Goal: Information Seeking & Learning: Learn about a topic

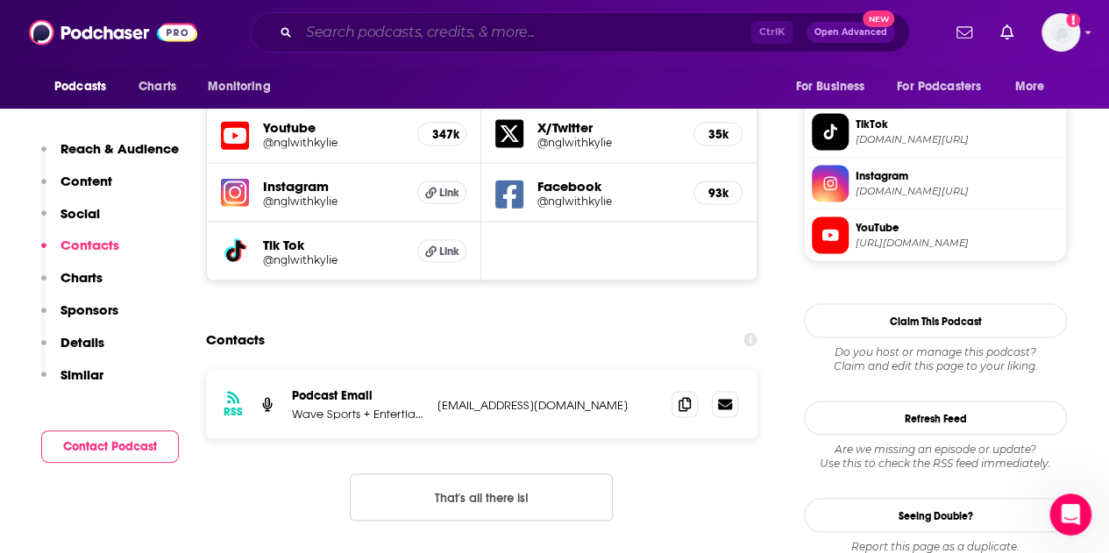
click at [376, 29] on input "Search podcasts, credits, & more..." at bounding box center [525, 32] width 452 height 28
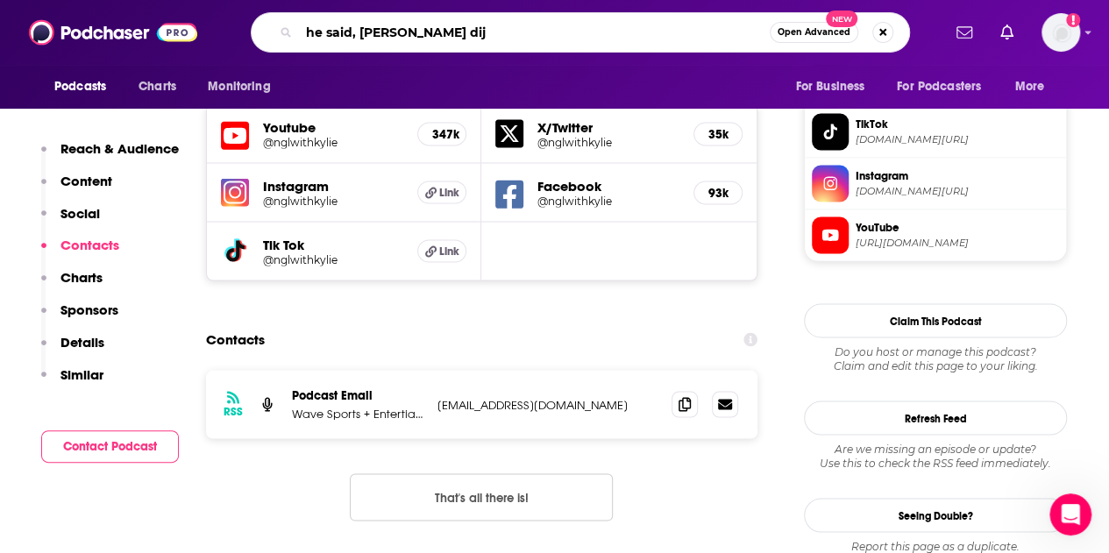
type input "he said, [PERSON_NAME] dijo"
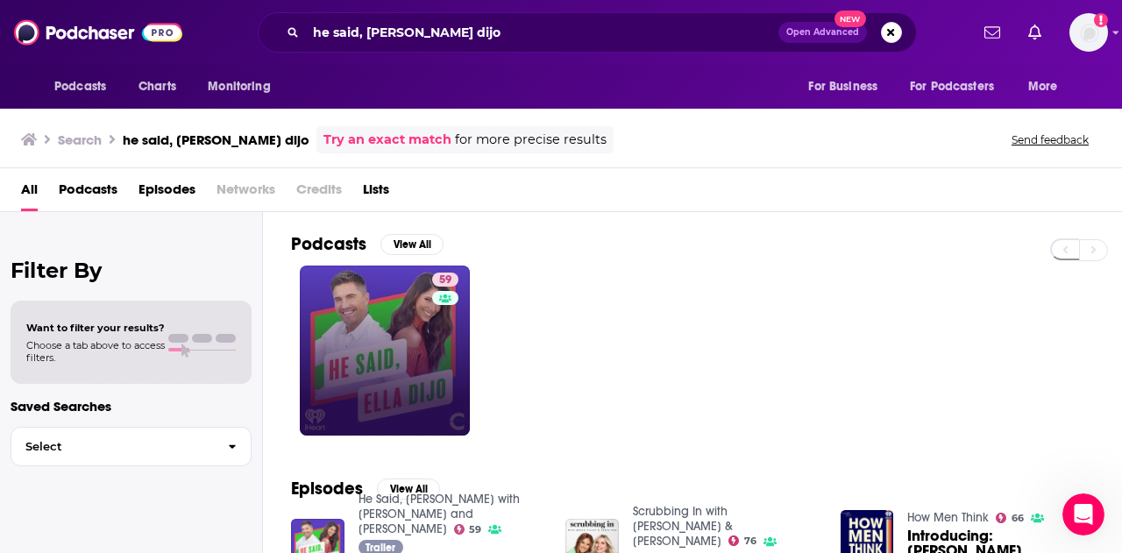
click at [432, 333] on div "59" at bounding box center [447, 351] width 31 height 156
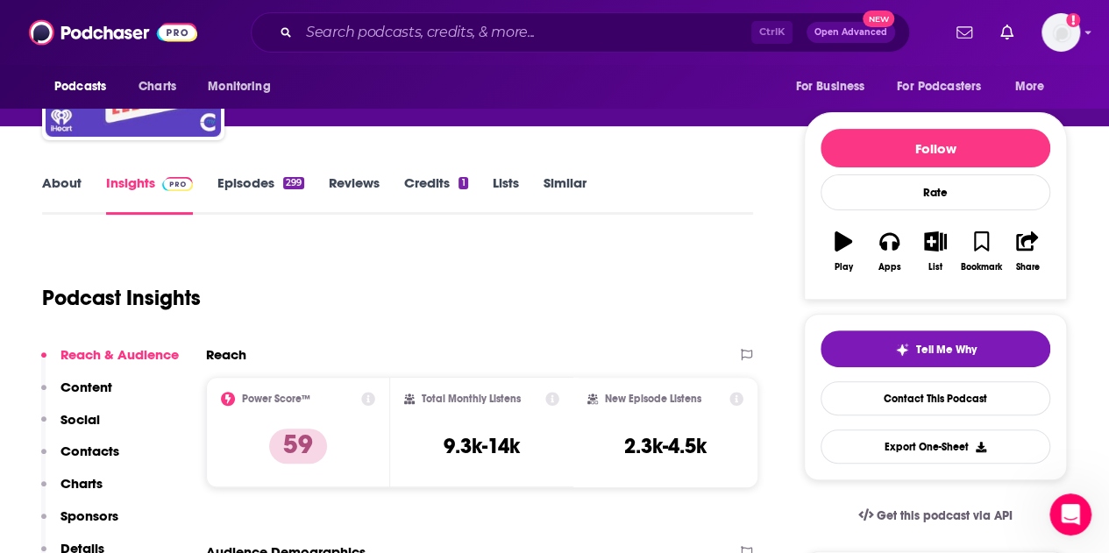
scroll to position [175, 0]
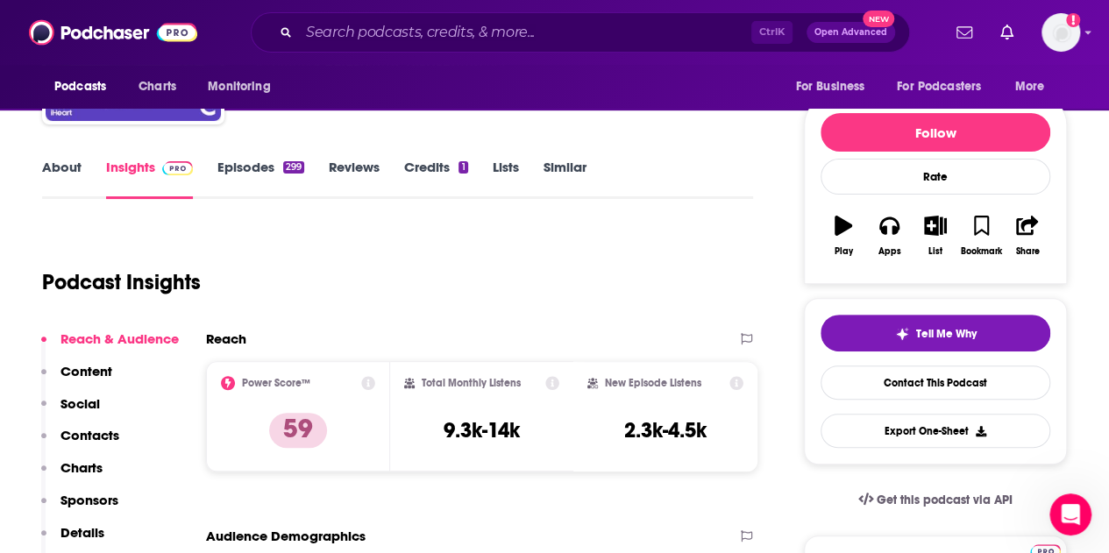
click at [254, 160] on link "Episodes 299" at bounding box center [260, 179] width 87 height 40
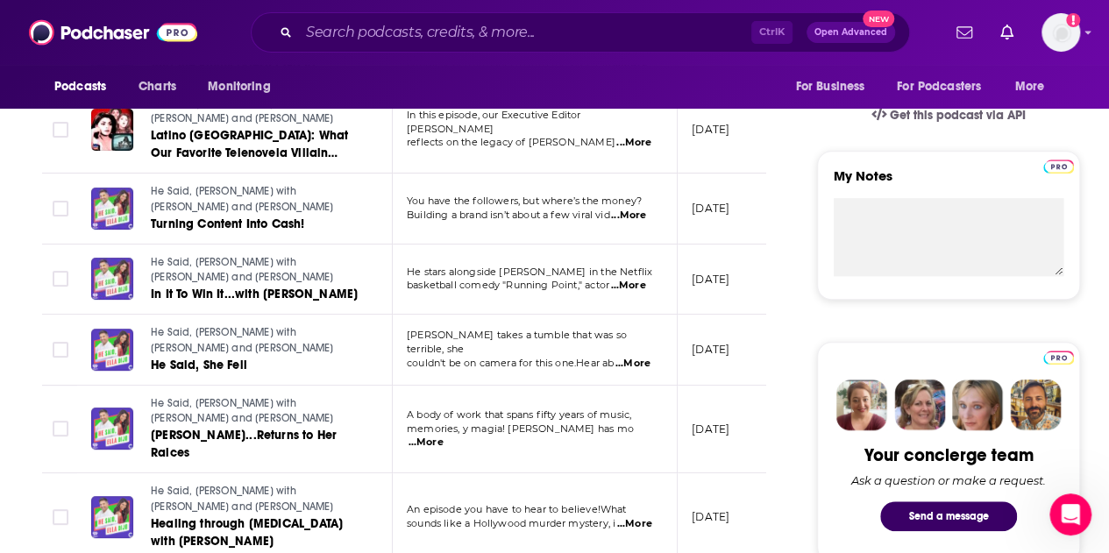
scroll to position [614, 0]
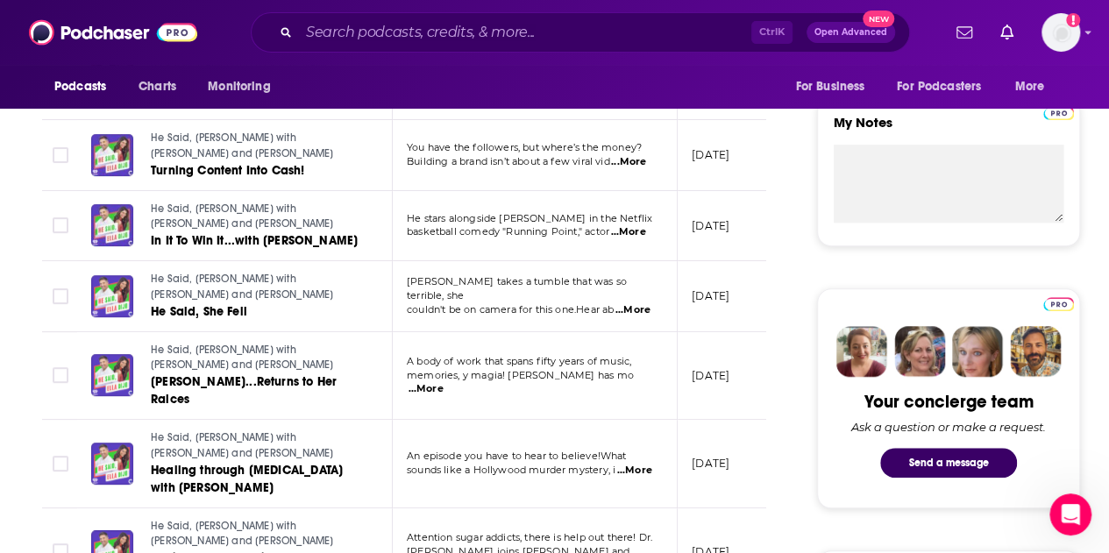
click at [444, 382] on span "...More" at bounding box center [426, 389] width 35 height 14
drag, startPoint x: 0, startPoint y: 442, endPoint x: 43, endPoint y: 413, distance: 51.8
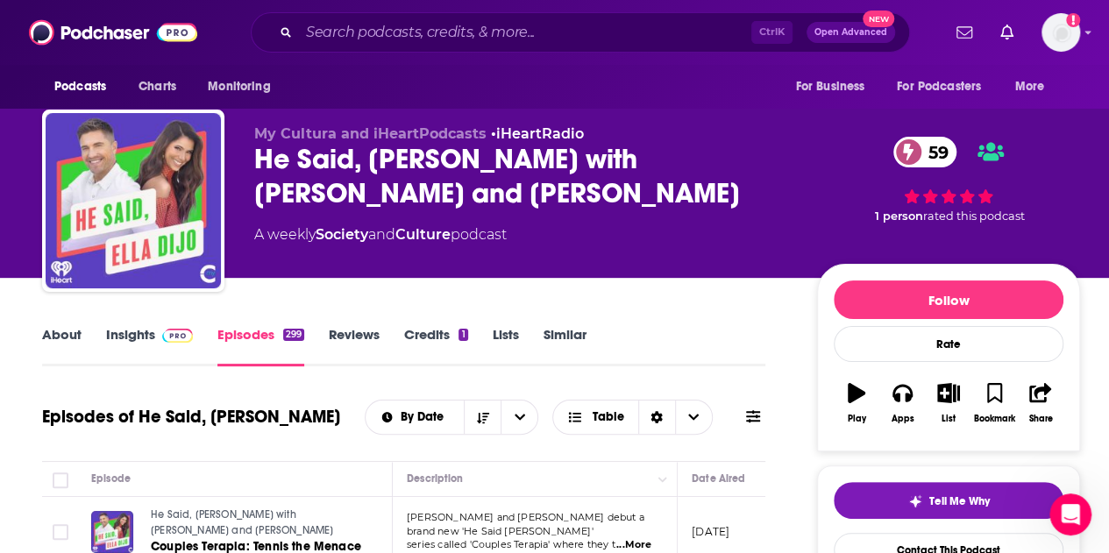
scroll to position [0, 0]
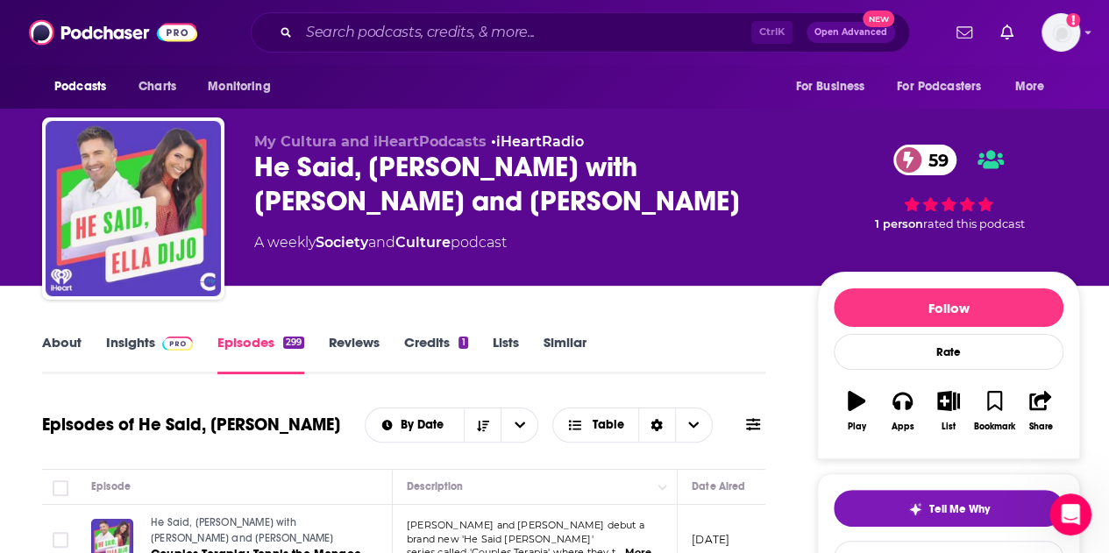
click at [136, 345] on link "Insights" at bounding box center [149, 354] width 87 height 40
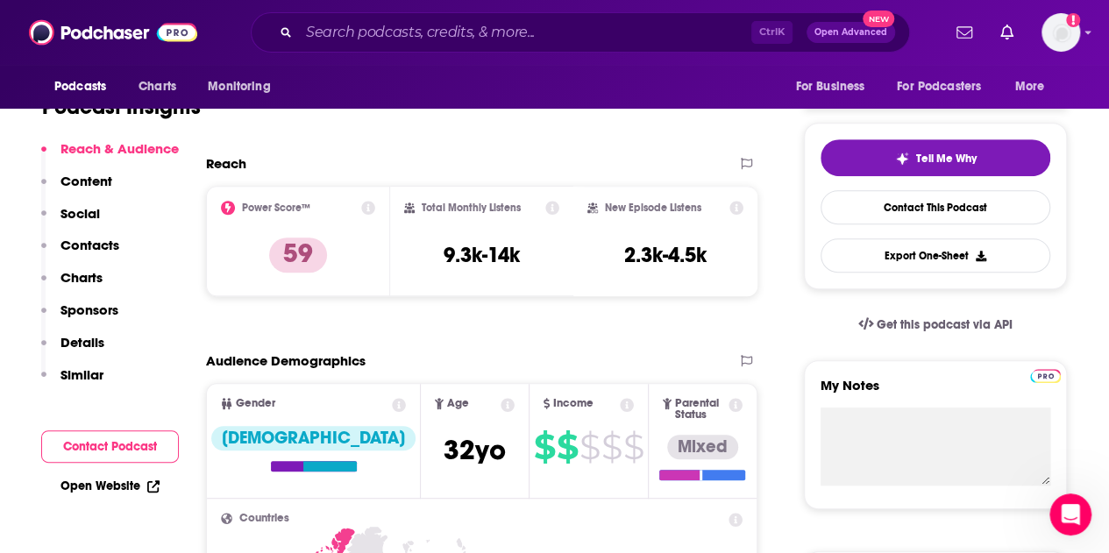
scroll to position [175, 0]
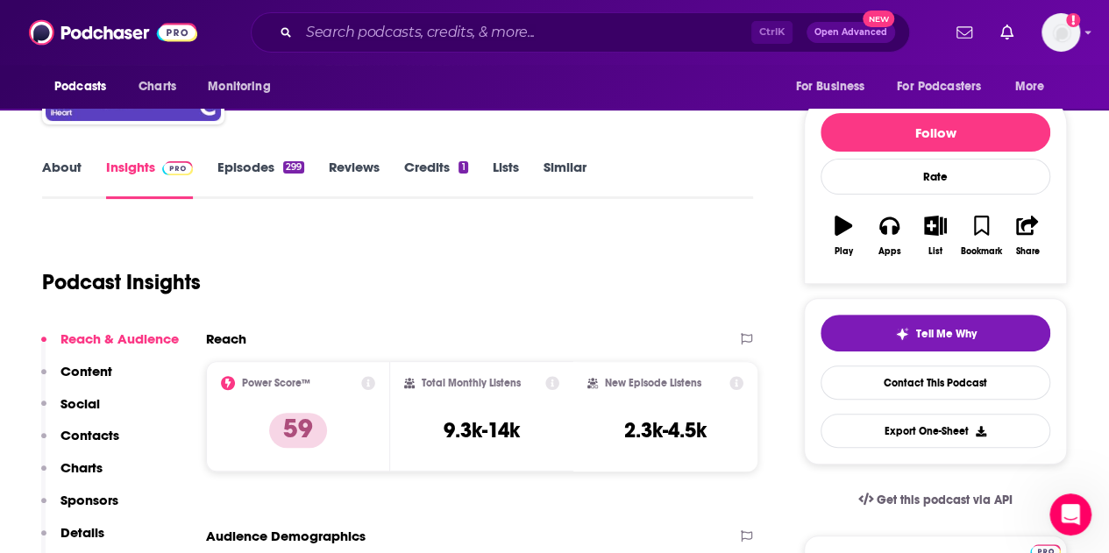
click at [233, 281] on div "Podcast Insights" at bounding box center [390, 271] width 697 height 89
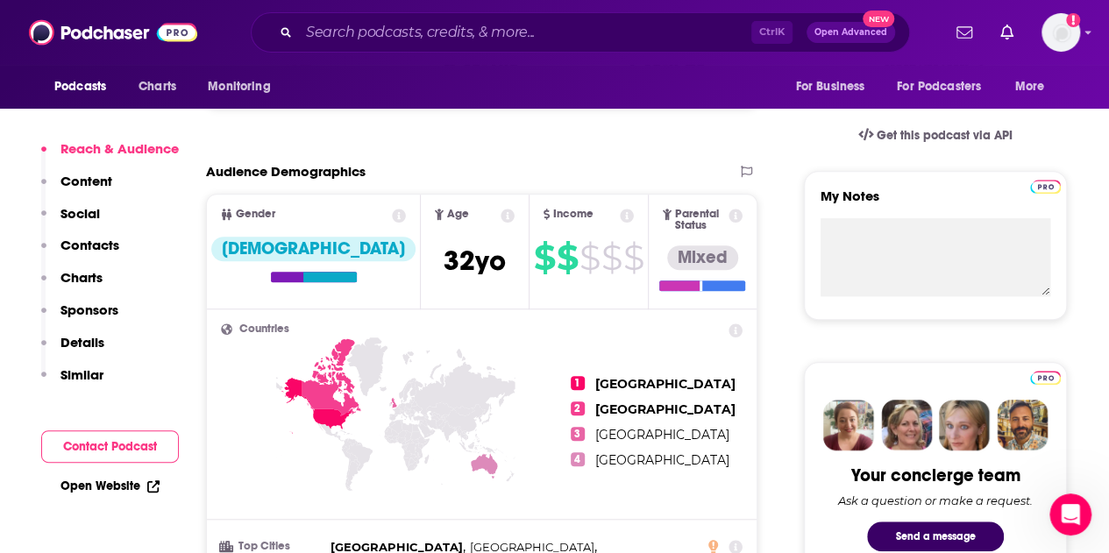
scroll to position [438, 0]
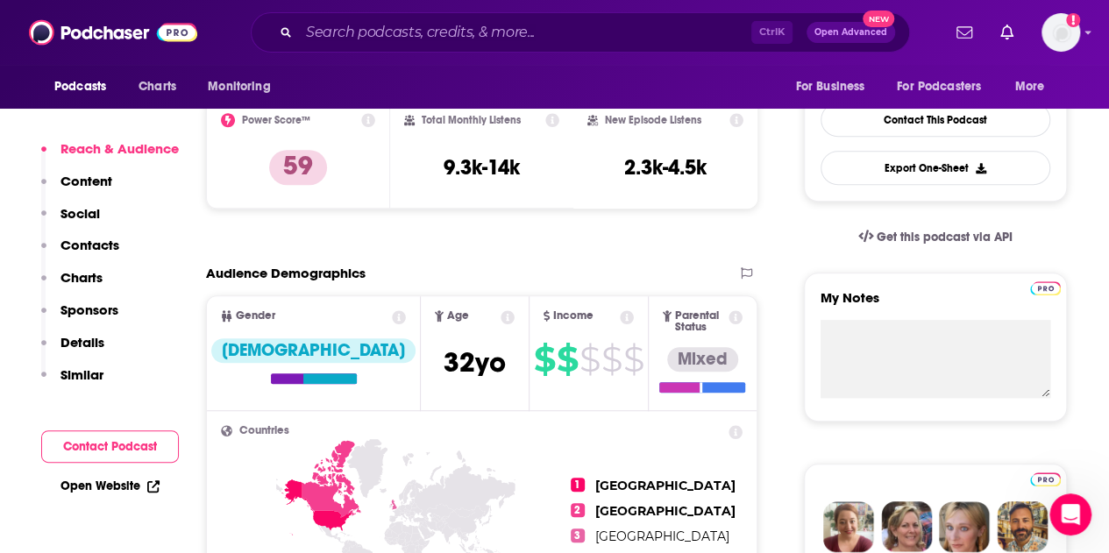
click at [501, 316] on icon at bounding box center [508, 317] width 14 height 14
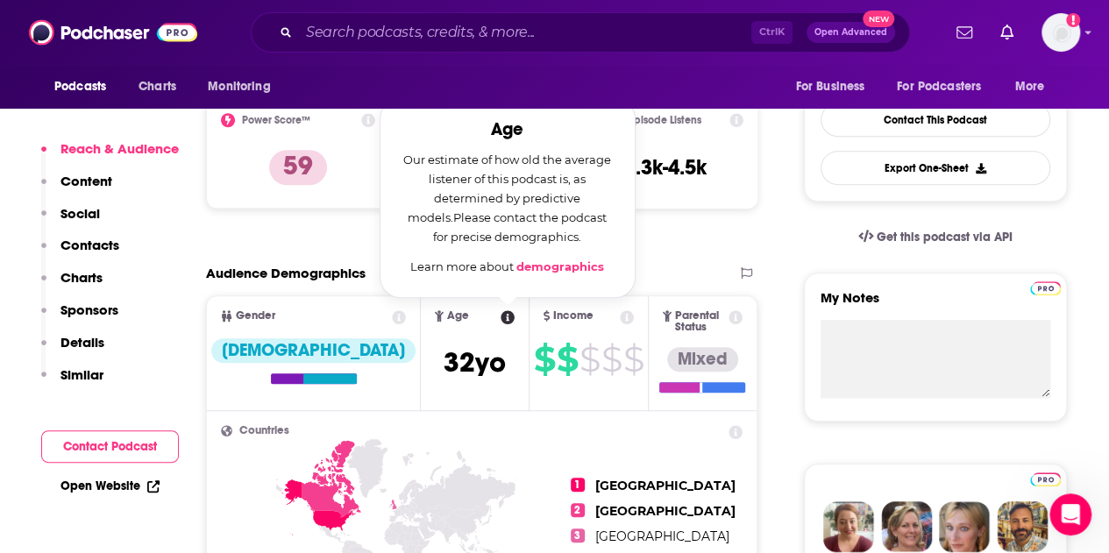
click at [571, 325] on span "Income $ $ $ $ $" at bounding box center [589, 352] width 118 height 113
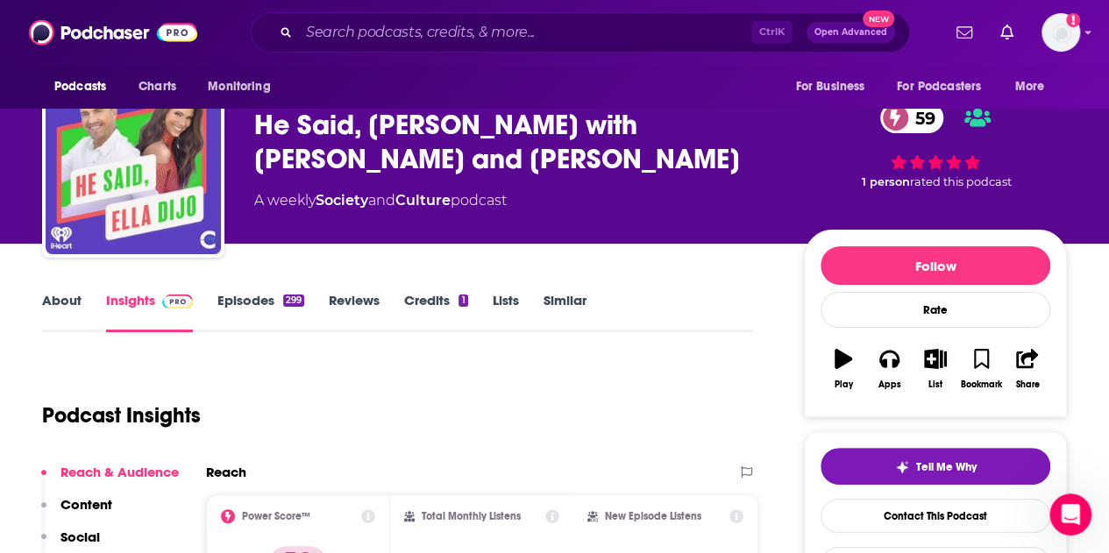
scroll to position [0, 0]
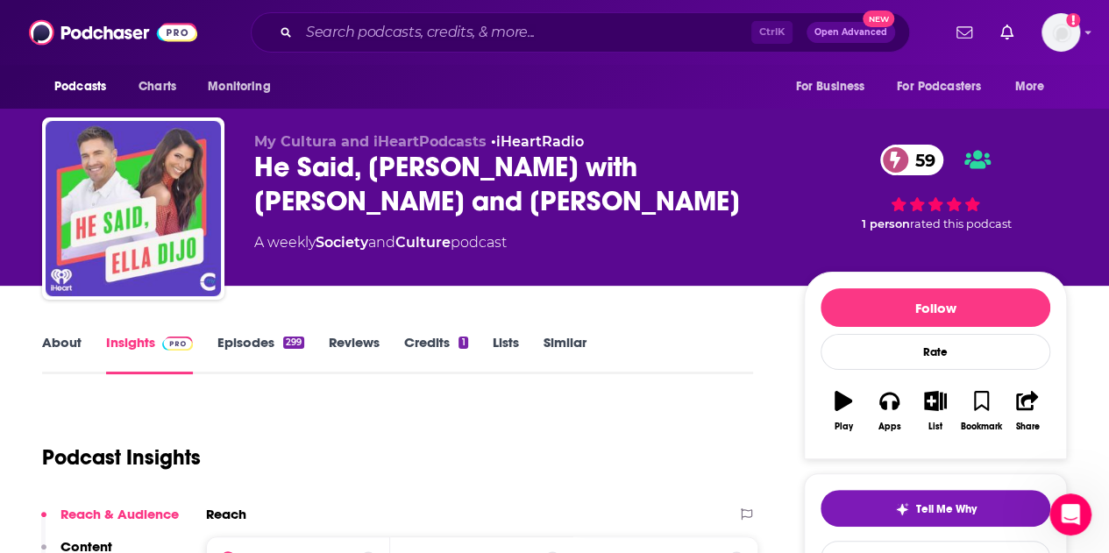
click at [231, 338] on link "Episodes 299" at bounding box center [260, 354] width 87 height 40
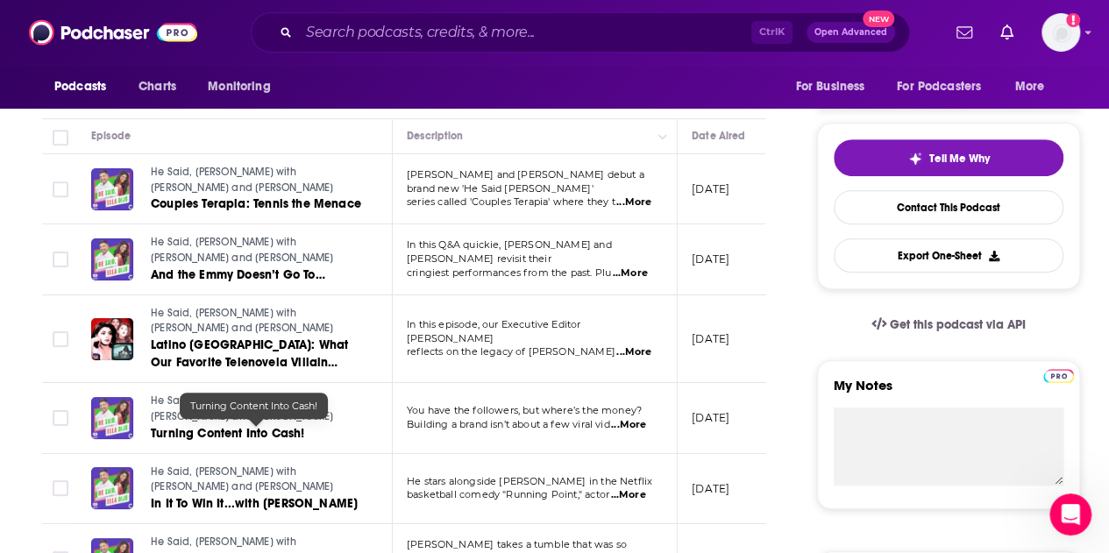
scroll to position [526, 0]
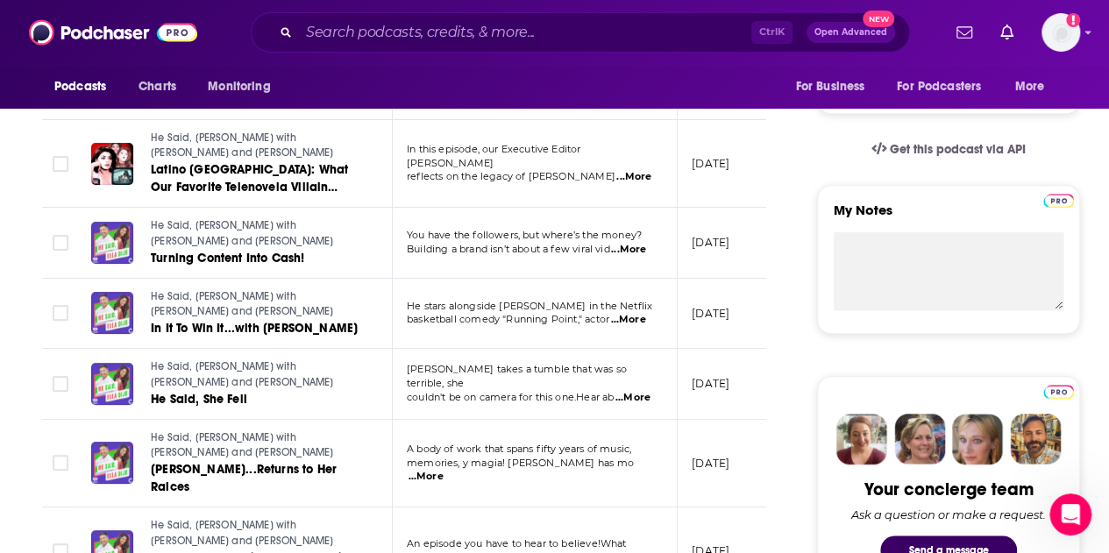
click at [634, 313] on span "...More" at bounding box center [627, 320] width 35 height 14
click at [444, 471] on span "...More" at bounding box center [426, 477] width 35 height 14
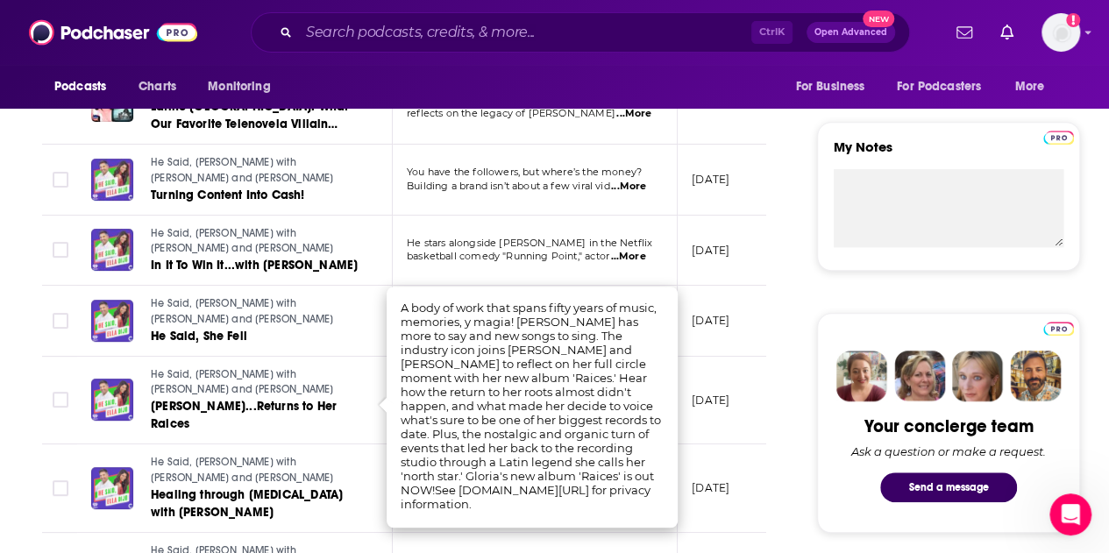
scroll to position [614, 0]
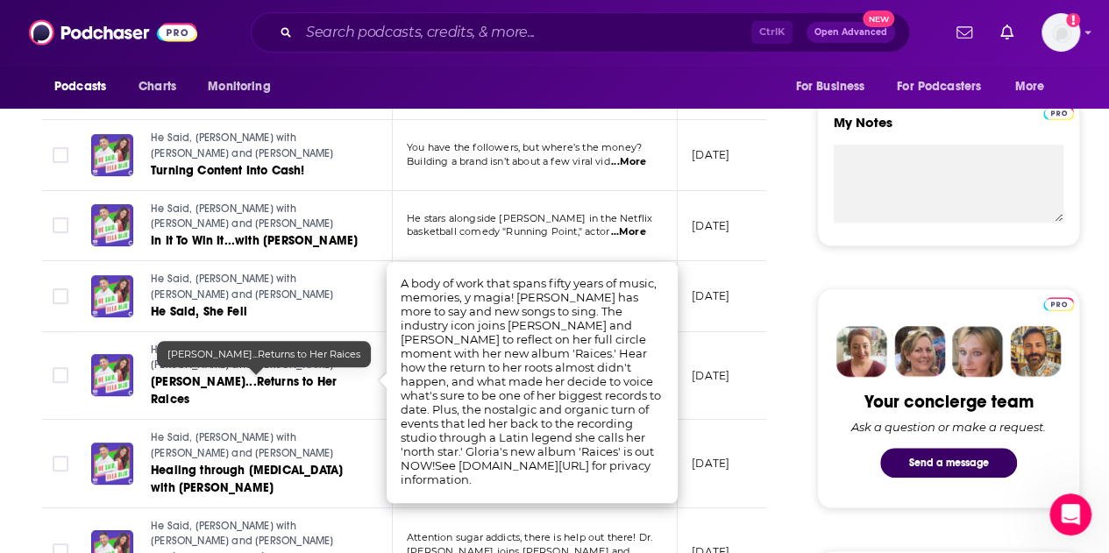
click at [226, 373] on link "[PERSON_NAME]...Returns to Her Raices" at bounding box center [256, 390] width 210 height 35
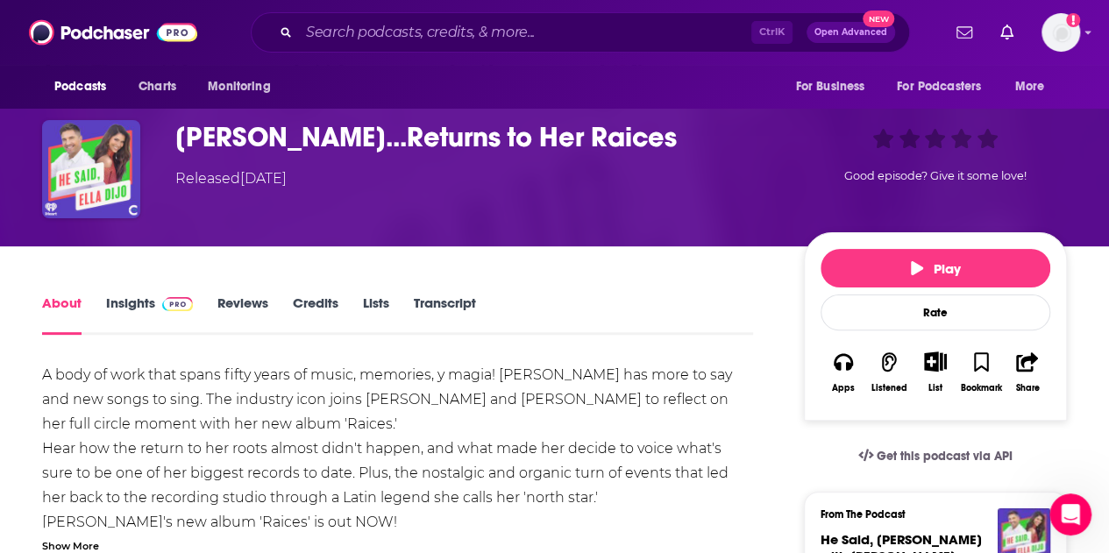
scroll to position [351, 0]
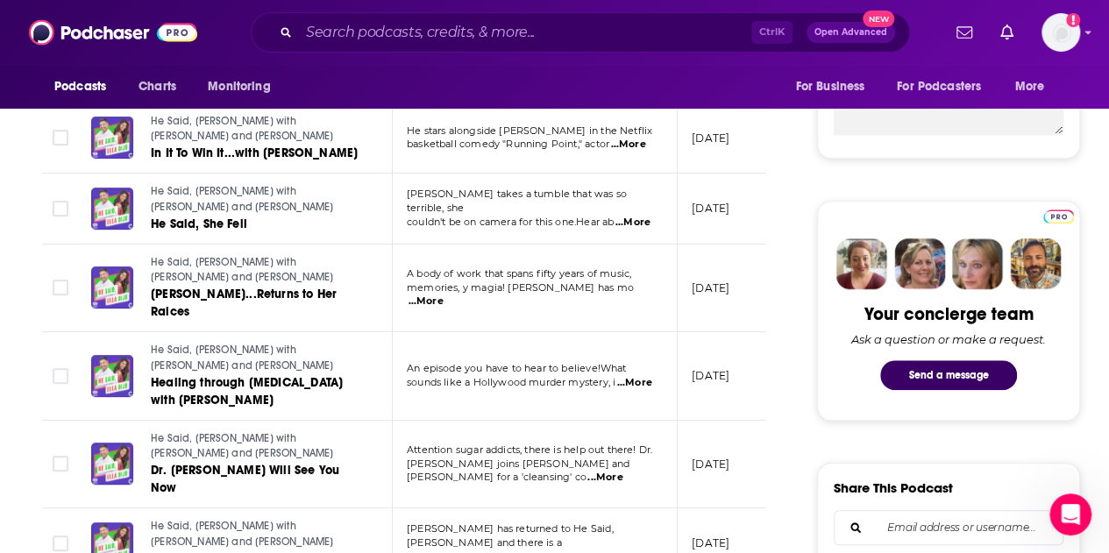
scroll to position [789, 0]
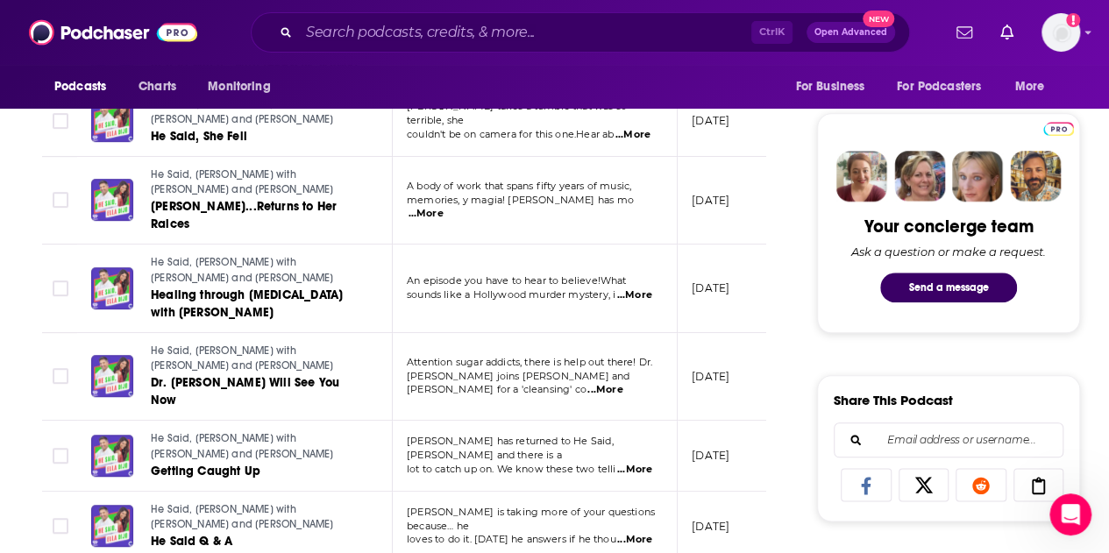
click at [622, 383] on span "...More" at bounding box center [604, 390] width 35 height 14
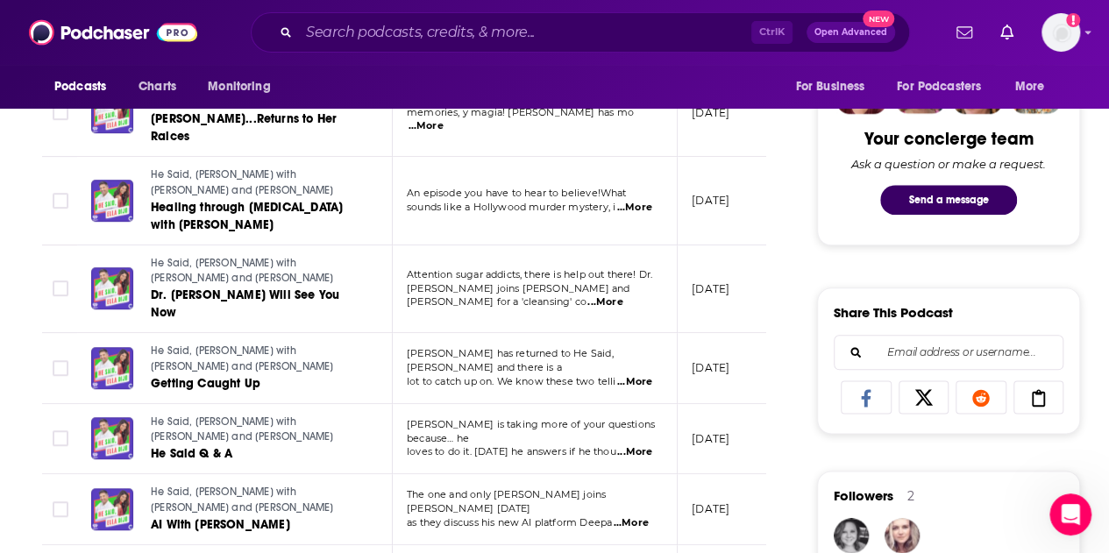
scroll to position [964, 0]
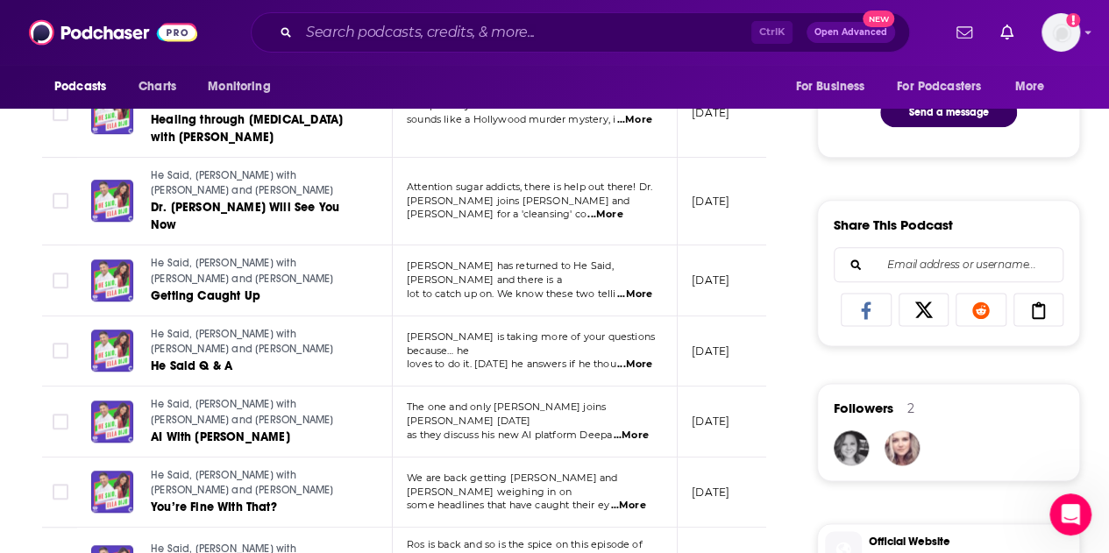
click at [641, 429] on span "...More" at bounding box center [631, 436] width 35 height 14
